Goal: Information Seeking & Learning: Learn about a topic

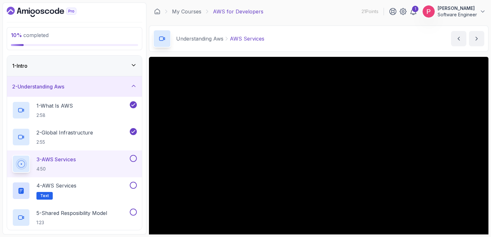
scroll to position [57, 0]
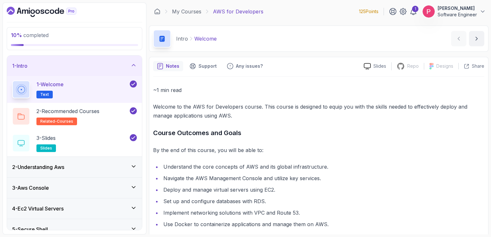
click at [112, 1] on section "10 % completed 1 - Intro 1 - Welcome Text 2 - Recommended Courses related-cours…" at bounding box center [245, 118] width 491 height 237
click at [93, 169] on div "2 - Understanding Aws" at bounding box center [74, 167] width 125 height 8
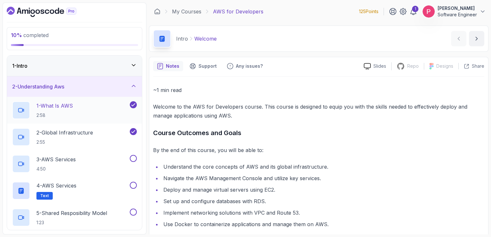
click at [79, 98] on div "1 - What Is AWS 2:58" at bounding box center [74, 110] width 135 height 27
click at [88, 109] on div "1 - What Is AWS 2:58" at bounding box center [70, 110] width 116 height 18
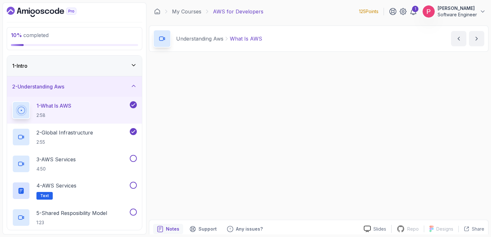
click at [88, 109] on div "1 - What Is AWS 2:58" at bounding box center [70, 110] width 116 height 18
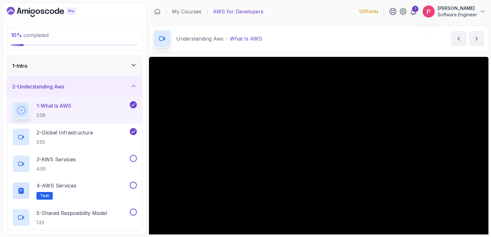
click at [361, 41] on div "Understanding Aws What Is AWS What Is AWS by [PERSON_NAME]" at bounding box center [319, 39] width 340 height 26
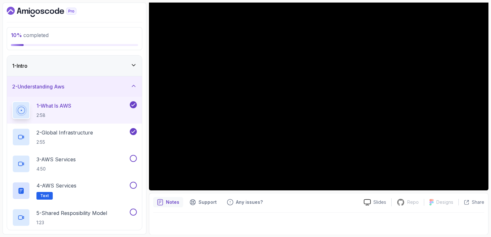
scroll to position [44, 0]
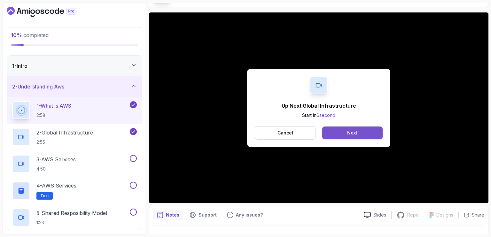
click at [352, 131] on div "Next" at bounding box center [352, 133] width 10 height 6
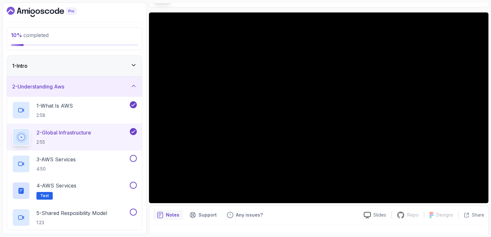
scroll to position [57, 0]
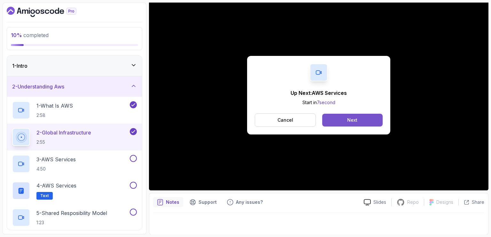
click at [353, 118] on div "Next" at bounding box center [352, 120] width 10 height 6
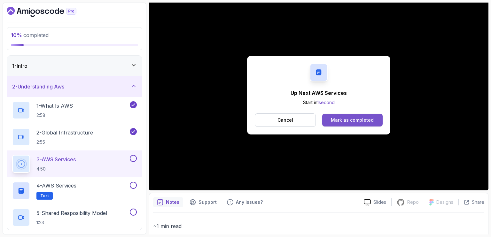
click at [352, 123] on div "Mark as completed" at bounding box center [352, 120] width 43 height 6
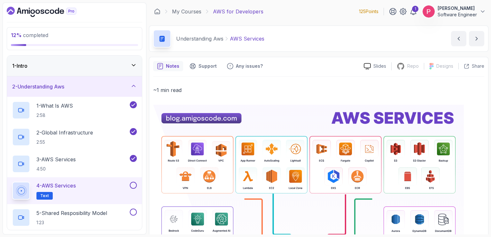
click at [332, 44] on div "Understanding Aws AWS Services AWS Services by [PERSON_NAME]" at bounding box center [319, 39] width 340 height 26
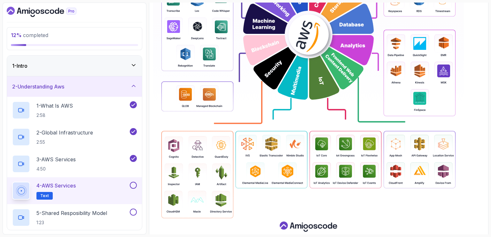
scroll to position [302, 0]
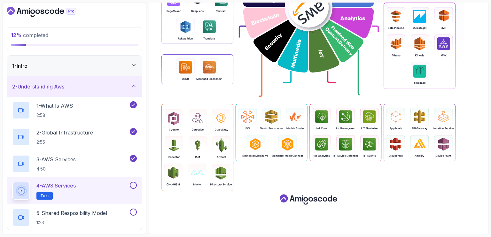
click at [322, 23] on img at bounding box center [308, 7] width 311 height 409
click at [136, 184] on button at bounding box center [133, 185] width 7 height 7
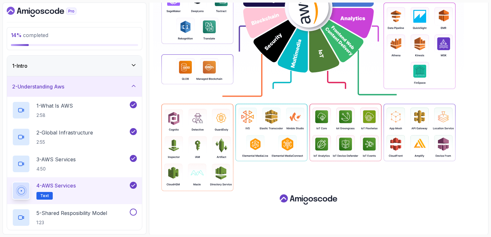
drag, startPoint x: 491, startPoint y: 74, endPoint x: 491, endPoint y: 97, distance: 23.0
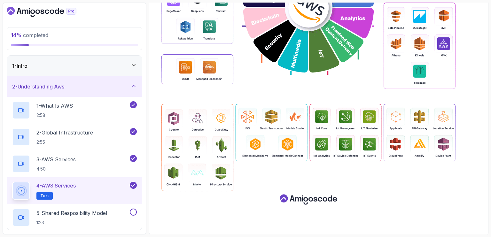
click at [491, 97] on section "14 % completed 1 - Intro 2 - Understanding Aws 1 - What Is AWS 2:58 2 - Global …" at bounding box center [245, 118] width 491 height 237
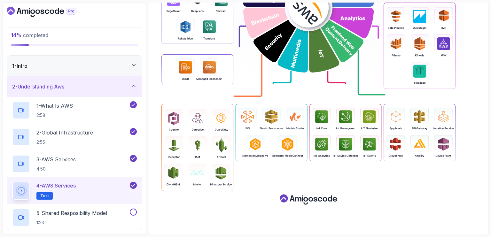
click at [484, 62] on p at bounding box center [318, 7] width 331 height 409
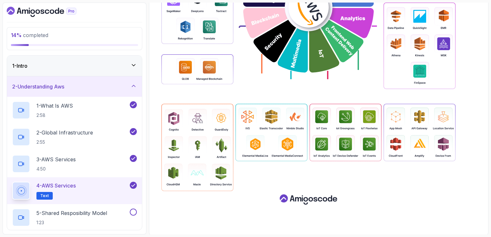
click at [119, 39] on p "14 % completed" at bounding box center [74, 35] width 127 height 8
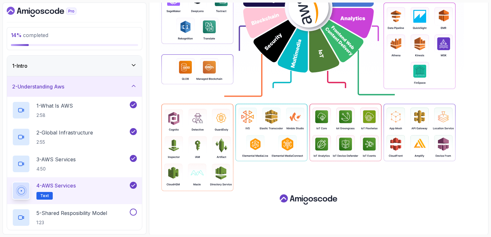
click at [146, 62] on div "14 % completed 1 - Intro 2 - Understanding Aws 1 - What Is AWS 2:58 2 - Global …" at bounding box center [75, 119] width 144 height 232
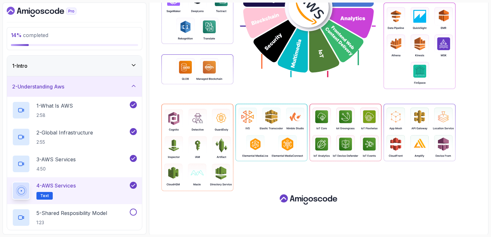
click at [146, 62] on div "14 % completed 1 - Intro 2 - Understanding Aws 1 - What Is AWS 2:58 2 - Global …" at bounding box center [75, 119] width 144 height 232
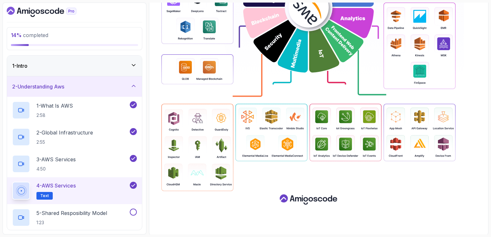
click at [156, 61] on img at bounding box center [308, 7] width 311 height 409
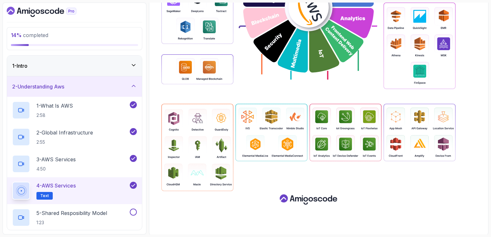
click at [5, 141] on div "14 % completed 1 - Intro 2 - Understanding Aws 1 - What Is AWS 2:58 2 - Global …" at bounding box center [75, 119] width 144 height 232
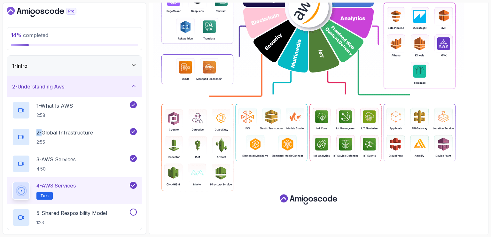
click at [5, 141] on div "14 % completed 1 - Intro 2 - Understanding Aws 1 - What Is AWS 2:58 2 - Global …" at bounding box center [75, 119] width 144 height 232
click at [131, 69] on div "1 - Intro" at bounding box center [74, 66] width 125 height 8
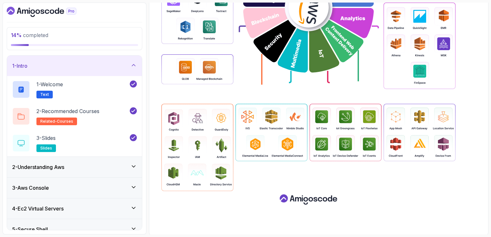
click at [131, 69] on div "1 - Intro" at bounding box center [74, 66] width 125 height 8
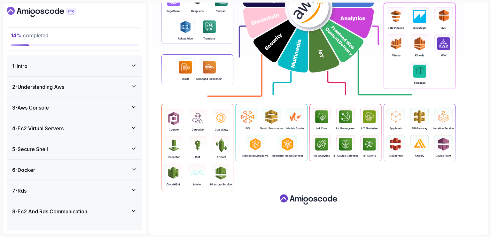
click at [131, 69] on div "1 - Intro" at bounding box center [74, 66] width 125 height 8
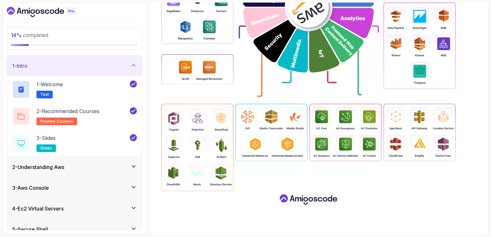
click at [131, 69] on div "1 - Intro" at bounding box center [74, 66] width 125 height 8
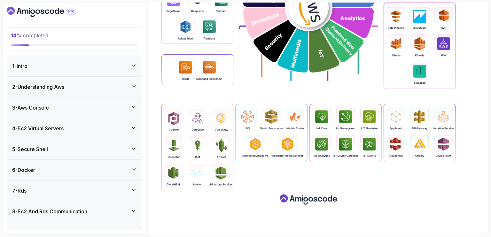
click at [134, 85] on icon at bounding box center [133, 86] width 3 height 2
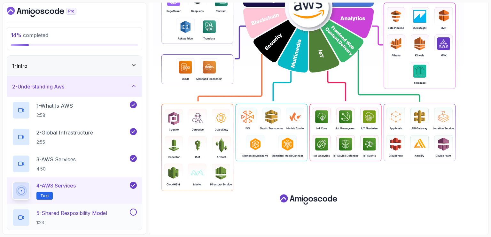
click at [81, 216] on p "5 - Shared Resposibility Model" at bounding box center [71, 214] width 71 height 8
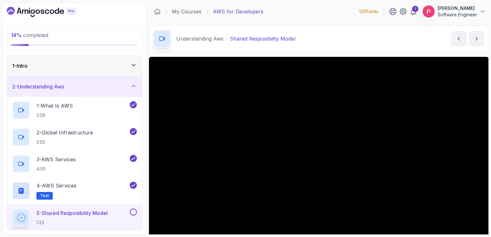
click at [389, 42] on div "Understanding Aws Shared Resposibility Model Shared Resposibility Model by [PER…" at bounding box center [319, 39] width 340 height 26
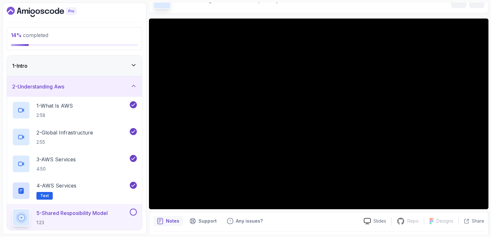
scroll to position [57, 0]
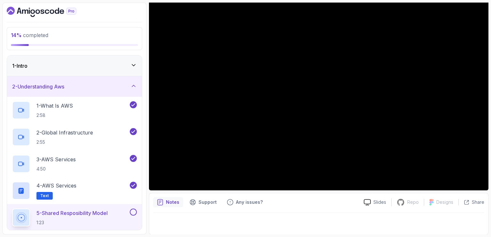
click at [94, 36] on p "14 % completed" at bounding box center [74, 35] width 127 height 8
click at [135, 85] on icon at bounding box center [134, 86] width 6 height 6
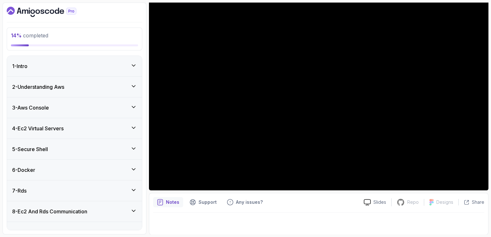
click at [135, 105] on icon at bounding box center [134, 107] width 6 height 6
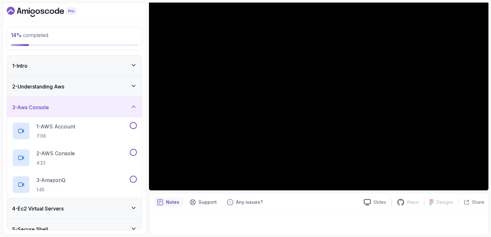
click at [135, 105] on icon at bounding box center [134, 107] width 6 height 6
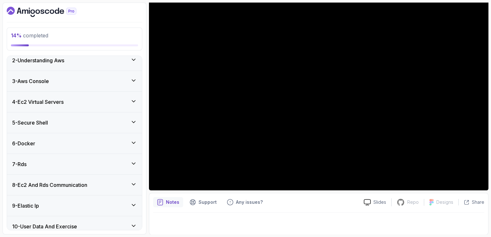
scroll to position [26, 0]
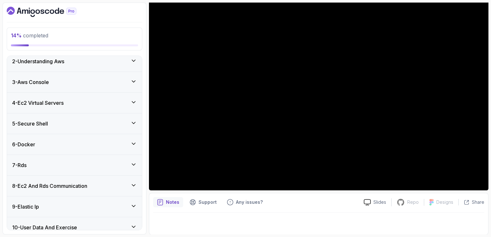
click at [134, 64] on div "2 - Understanding Aws" at bounding box center [74, 62] width 125 height 8
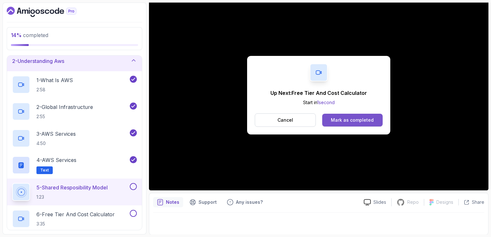
click at [338, 117] on div "Mark as completed" at bounding box center [352, 120] width 43 height 6
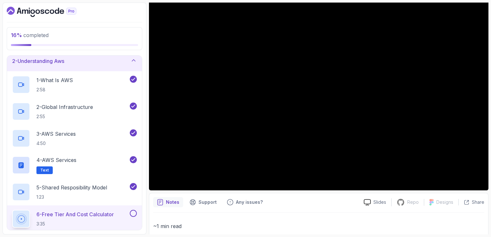
click at [137, 59] on icon at bounding box center [134, 60] width 6 height 6
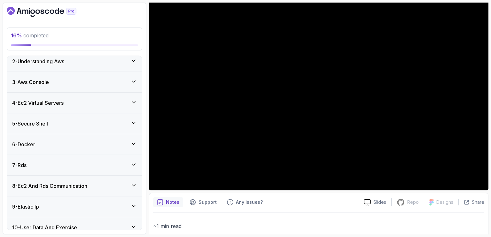
scroll to position [38, 0]
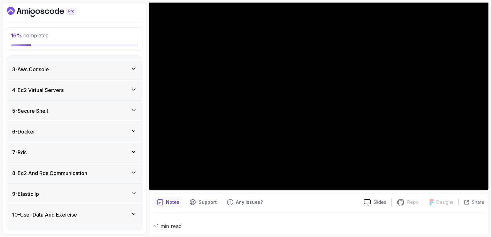
click at [137, 59] on div "3 - Aws Console" at bounding box center [74, 69] width 135 height 20
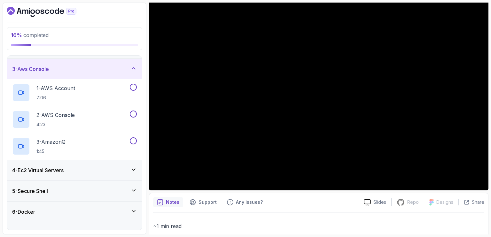
click at [137, 59] on div "3 - Aws Console" at bounding box center [74, 69] width 135 height 20
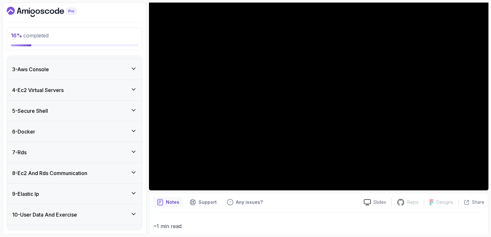
scroll to position [26, 0]
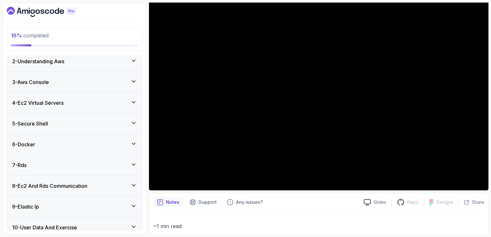
click at [134, 61] on icon at bounding box center [134, 61] width 6 height 6
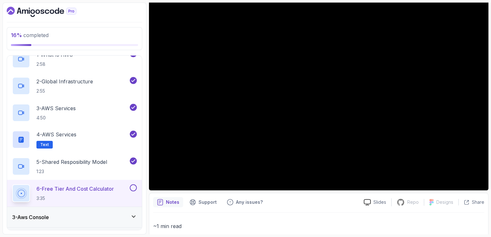
scroll to position [64, 0]
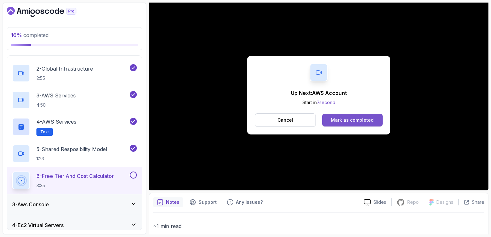
click at [340, 118] on div "Mark as completed" at bounding box center [352, 120] width 43 height 6
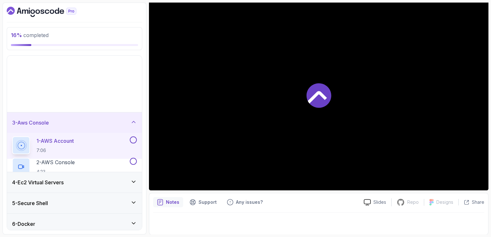
scroll to position [48, 0]
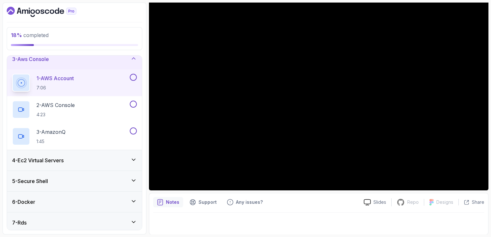
drag, startPoint x: 491, startPoint y: 38, endPoint x: 491, endPoint y: 16, distance: 21.4
click at [491, 16] on section "18 % completed 1 - Intro 2 - Understanding Aws 3 - Aws Console 1 - AWS Account …" at bounding box center [245, 118] width 491 height 237
click at [134, 59] on icon at bounding box center [134, 58] width 6 height 6
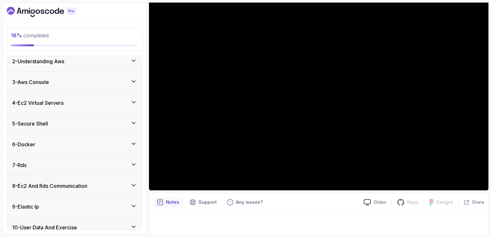
scroll to position [25, 0]
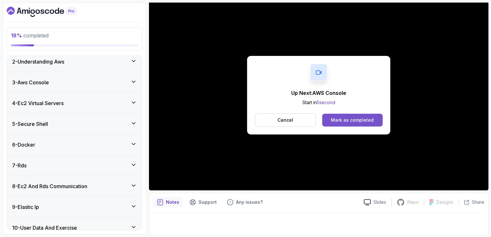
click at [369, 119] on div "Mark as completed" at bounding box center [352, 120] width 43 height 6
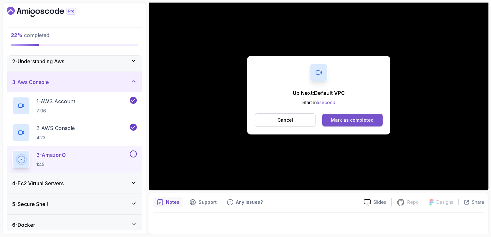
click at [350, 121] on div "Mark as completed" at bounding box center [352, 120] width 43 height 6
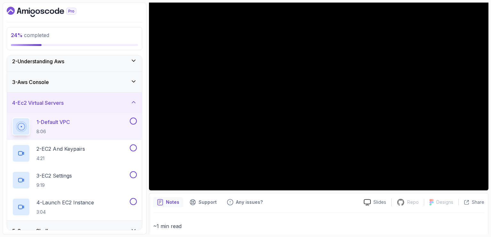
click at [84, 82] on div "3 - Aws Console" at bounding box center [74, 82] width 125 height 8
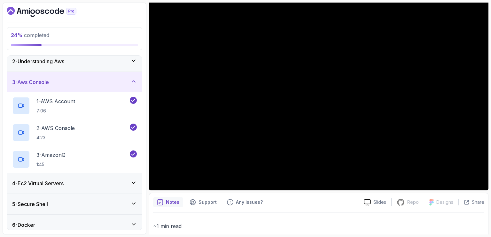
click at [84, 82] on div "3 - Aws Console" at bounding box center [74, 82] width 125 height 8
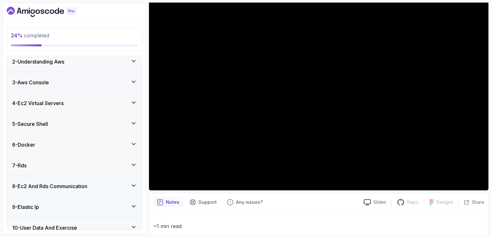
click at [133, 98] on div "4 - Ec2 Virtual Servers" at bounding box center [74, 103] width 135 height 20
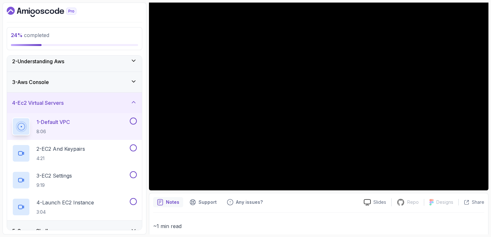
click at [133, 98] on div "4 - Ec2 Virtual Servers" at bounding box center [74, 103] width 135 height 20
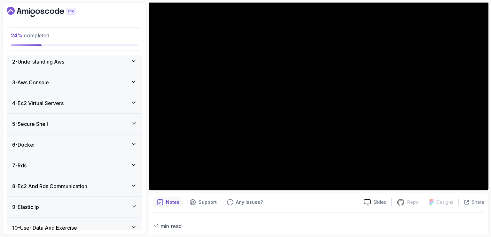
click at [489, 8] on section "24 % completed 1 - Intro 2 - Understanding Aws 3 - Aws Console 4 - Ec2 Virtual …" at bounding box center [245, 118] width 491 height 237
